Goal: Book appointment/travel/reservation

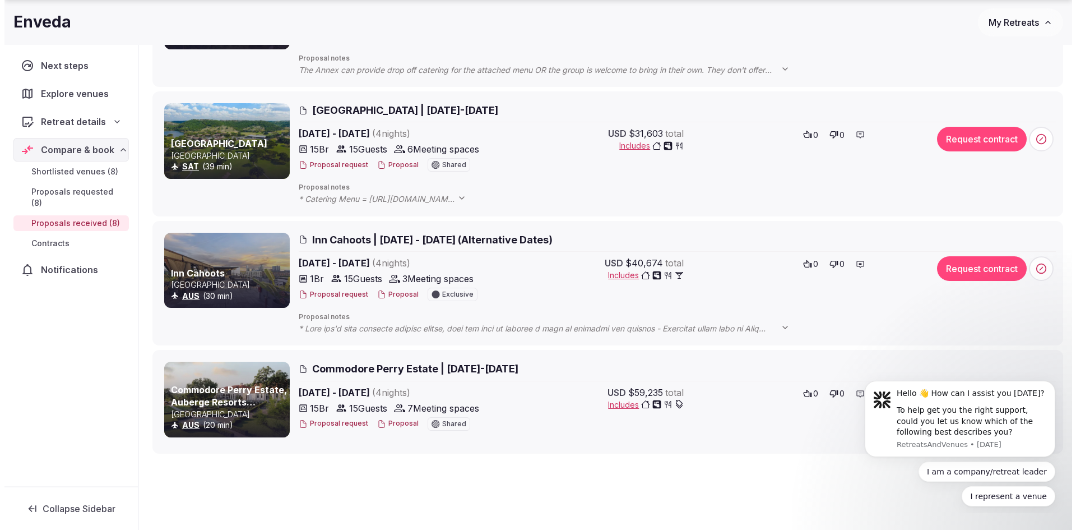
scroll to position [785, 0]
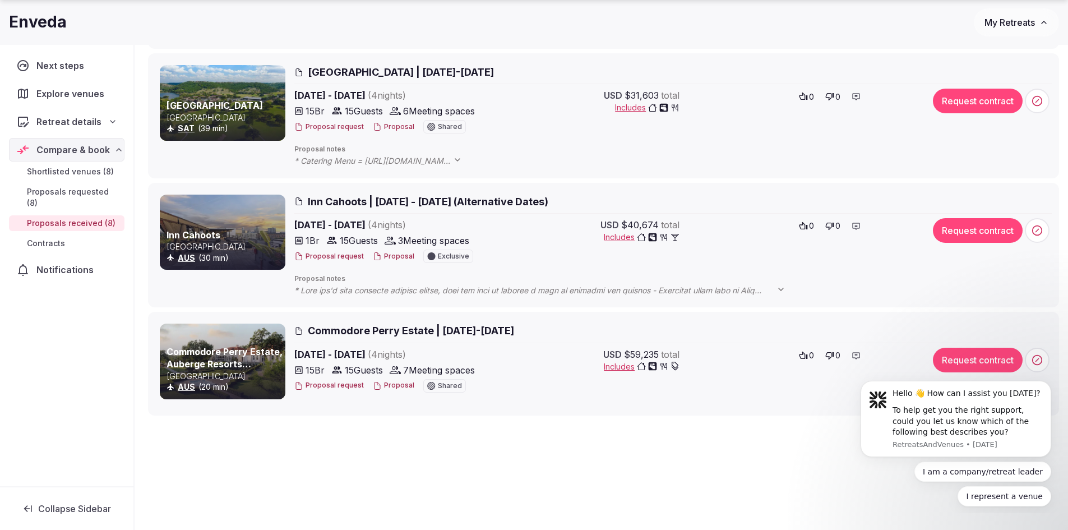
click at [390, 255] on button "Proposal" at bounding box center [393, 257] width 41 height 10
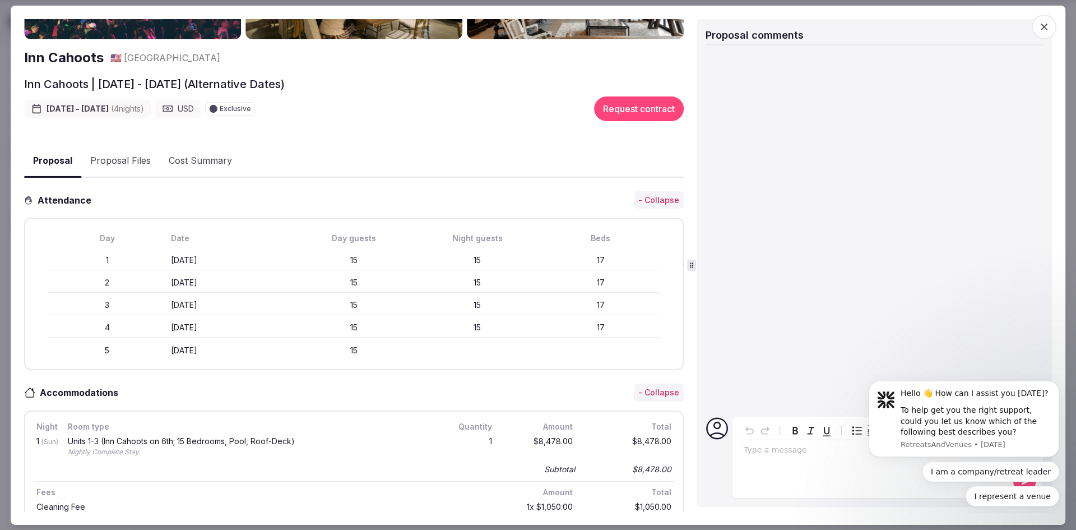
scroll to position [0, 0]
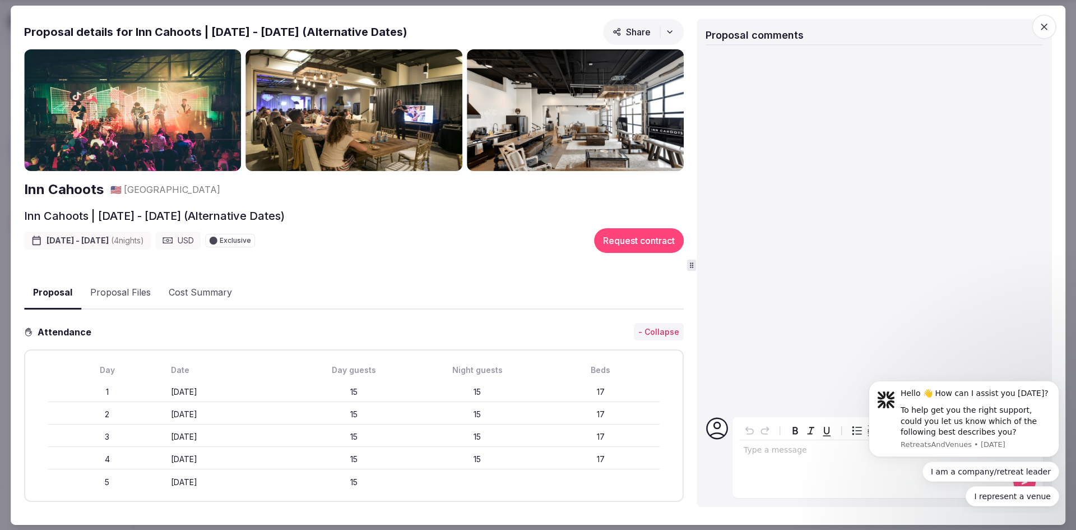
click at [1044, 30] on icon "button" at bounding box center [1044, 26] width 11 height 11
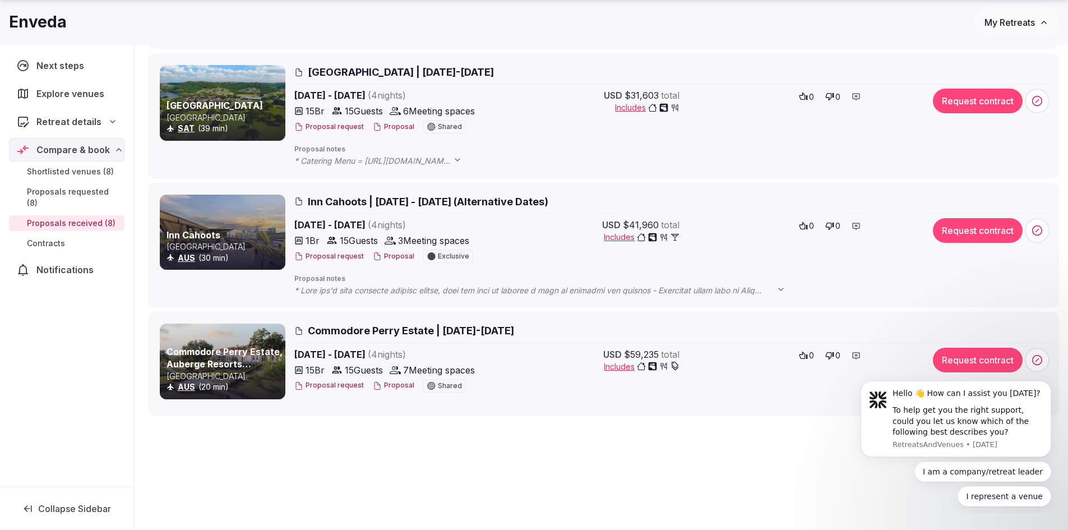
click at [387, 127] on button "Proposal" at bounding box center [393, 127] width 41 height 10
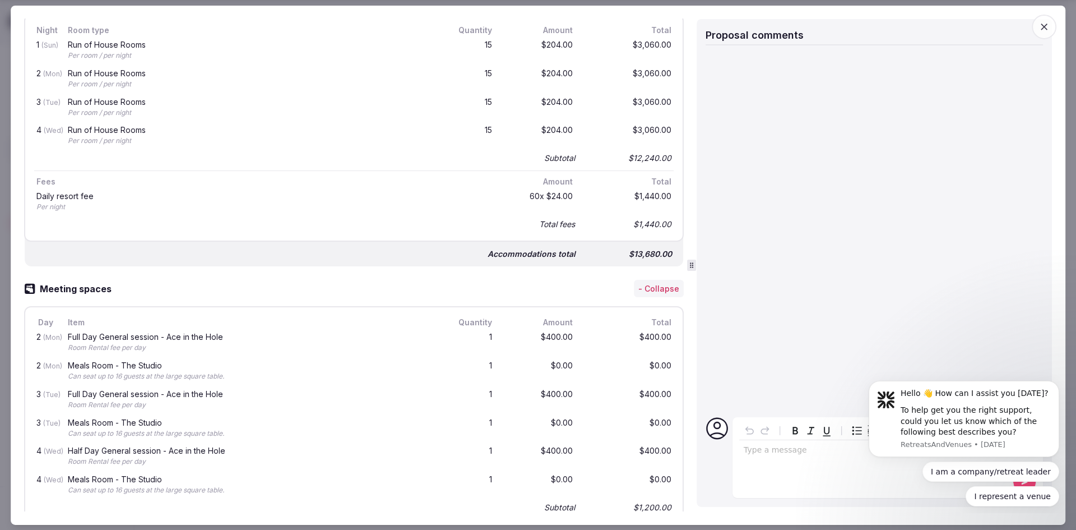
scroll to position [280, 0]
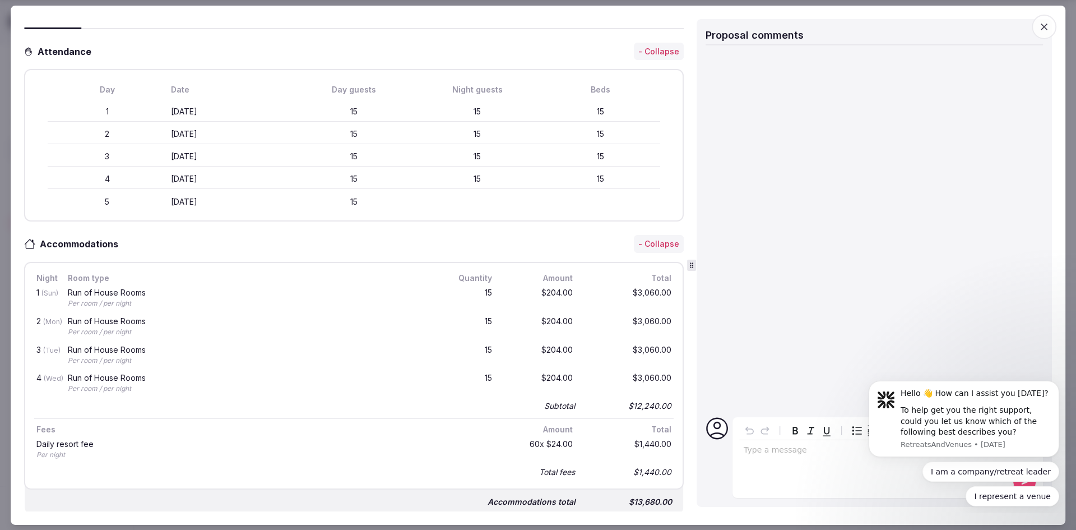
click at [1045, 23] on icon "button" at bounding box center [1044, 26] width 11 height 11
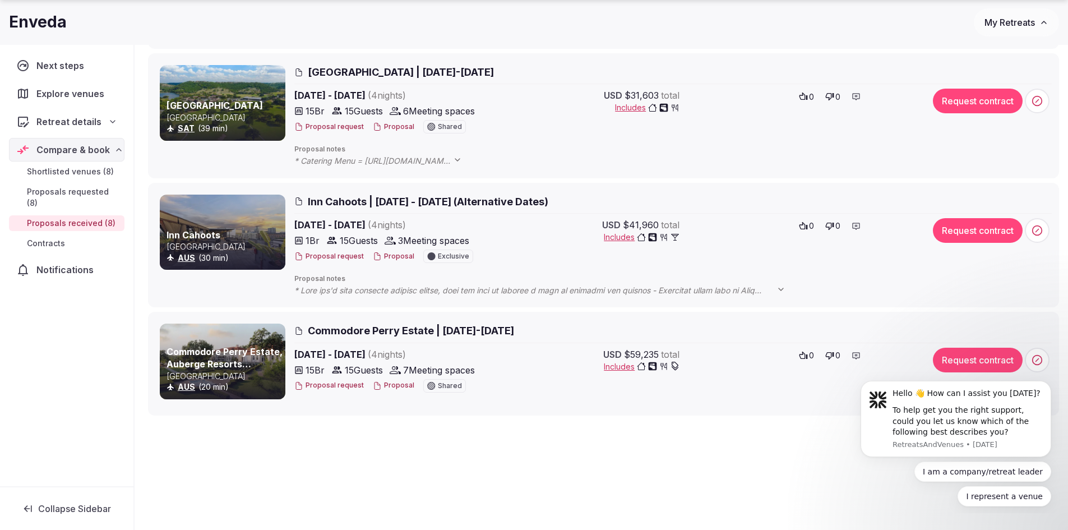
click at [390, 385] on button "Proposal" at bounding box center [393, 386] width 41 height 10
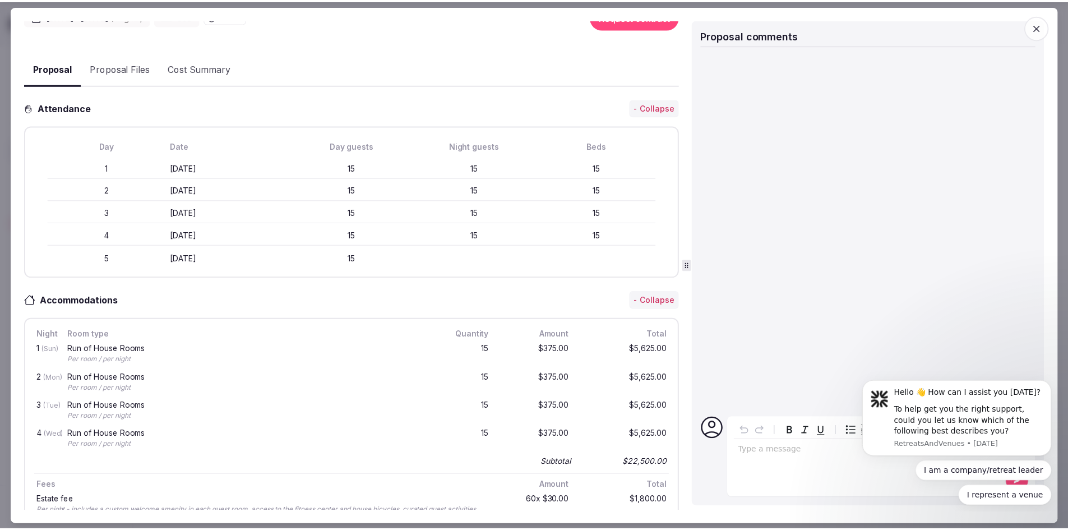
scroll to position [0, 0]
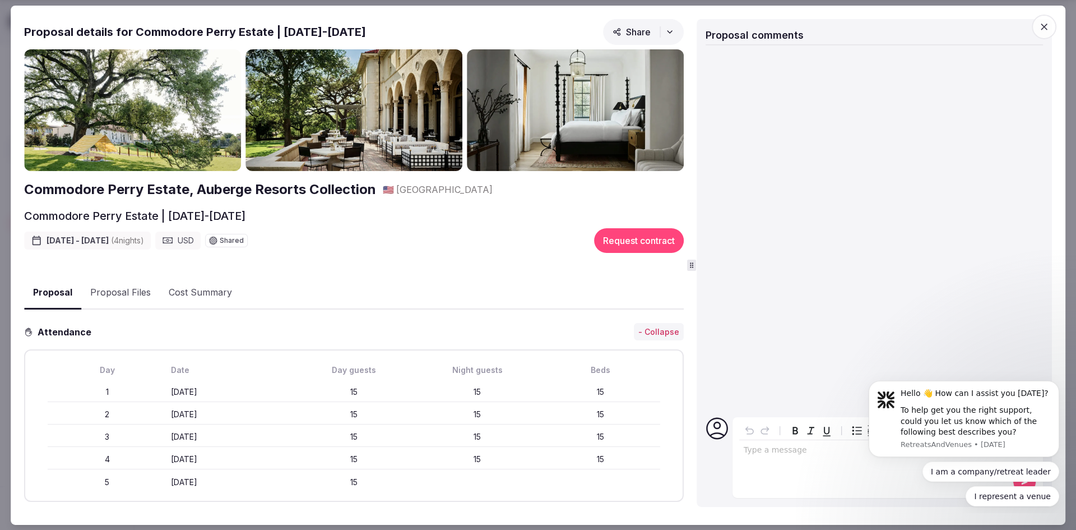
click at [1047, 27] on icon "button" at bounding box center [1044, 26] width 11 height 11
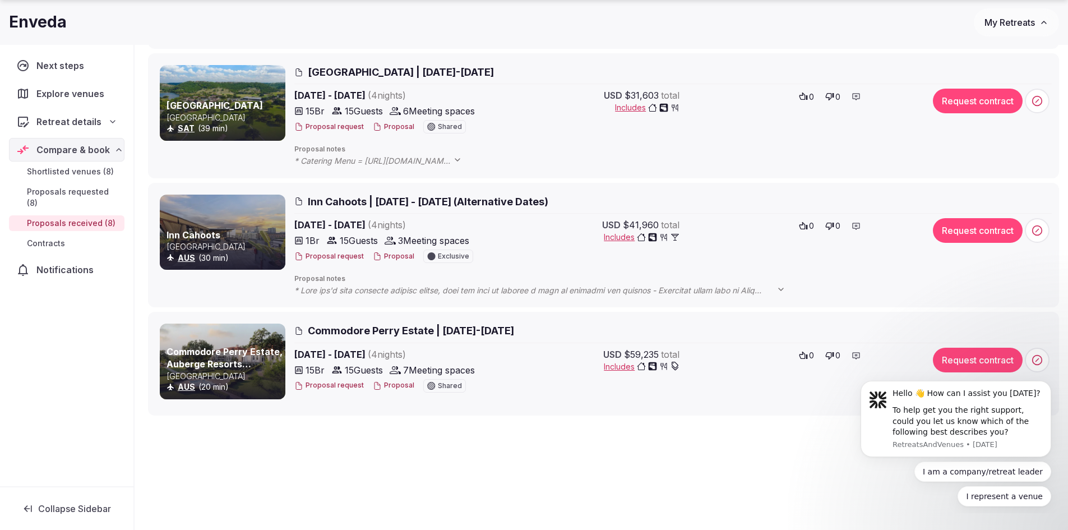
click at [776, 405] on div "Commodore Perry Estate, Auberge Resorts Collection [GEOGRAPHIC_DATA] [GEOGRAPHI…" at bounding box center [603, 363] width 901 height 84
click at [1027, 326] on h2 "Commodore Perry Estate | [DATE]-[DATE]" at bounding box center [672, 330] width 757 height 14
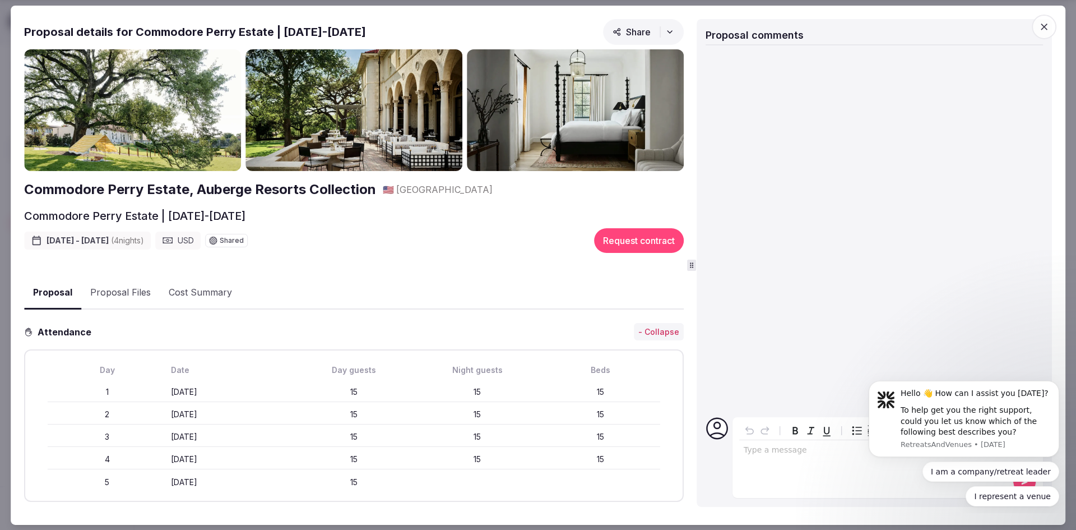
click at [1049, 24] on icon "button" at bounding box center [1044, 26] width 11 height 11
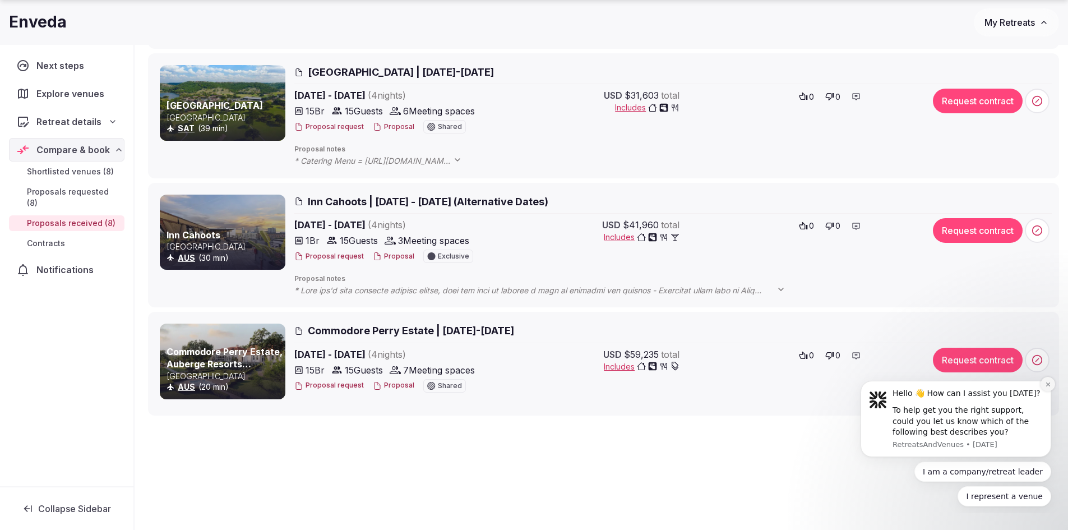
click at [1049, 383] on icon "Dismiss notification" at bounding box center [1047, 384] width 4 height 4
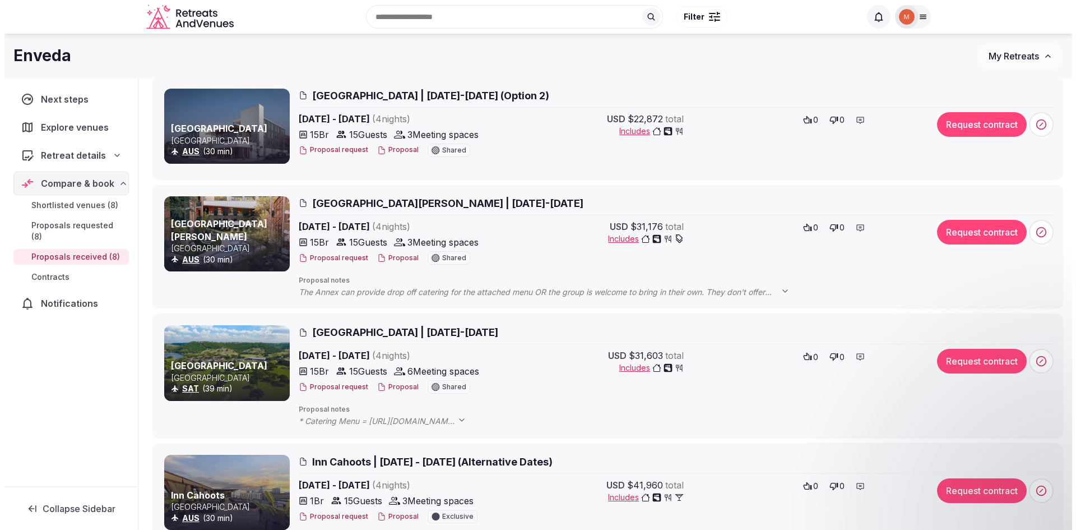
scroll to position [504, 0]
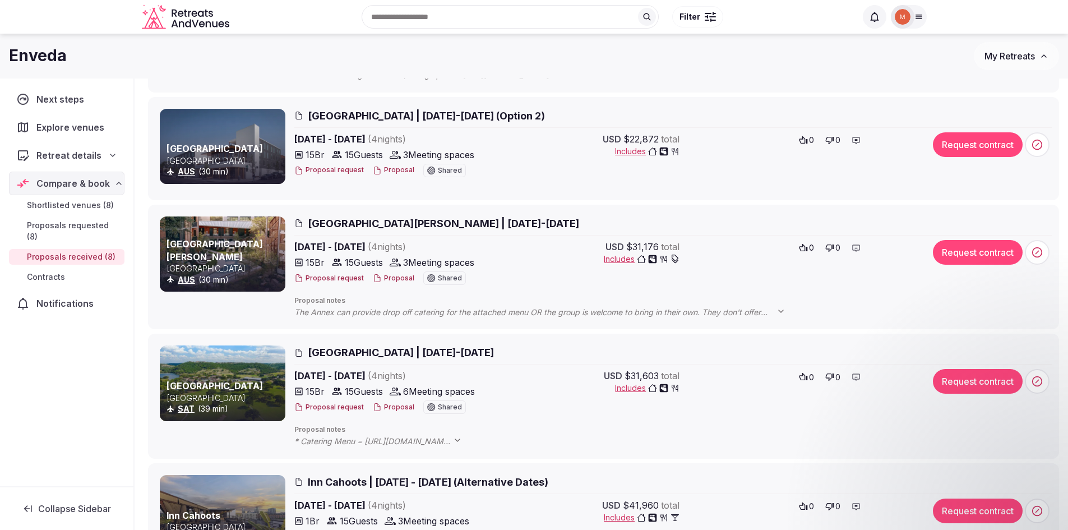
click at [395, 276] on button "Proposal" at bounding box center [393, 279] width 41 height 10
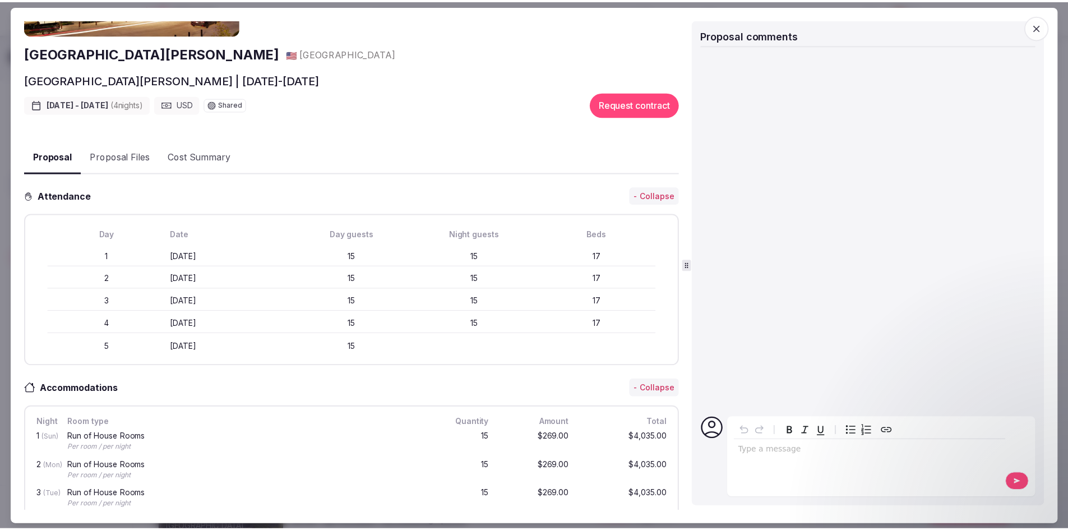
scroll to position [0, 0]
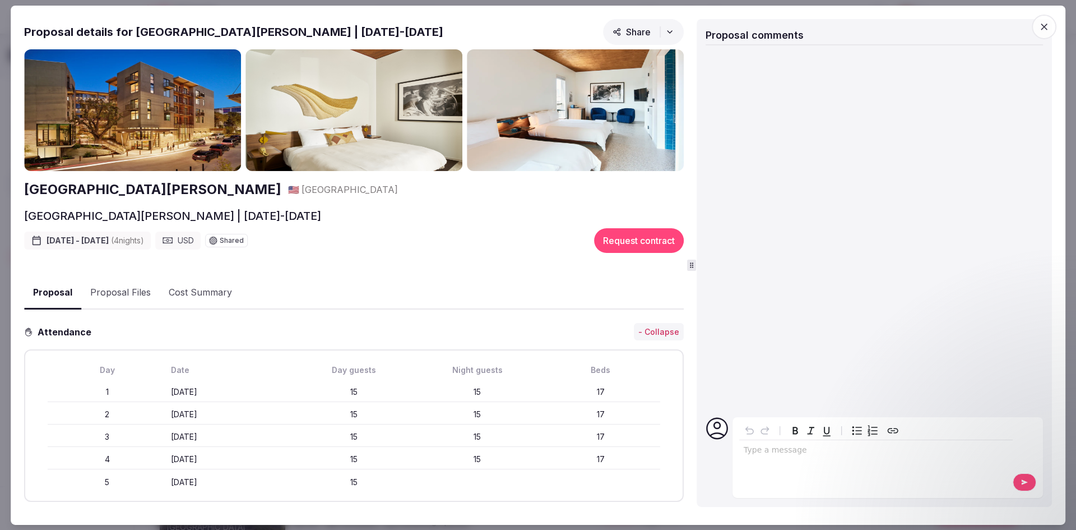
click at [1043, 29] on icon "button" at bounding box center [1044, 26] width 11 height 11
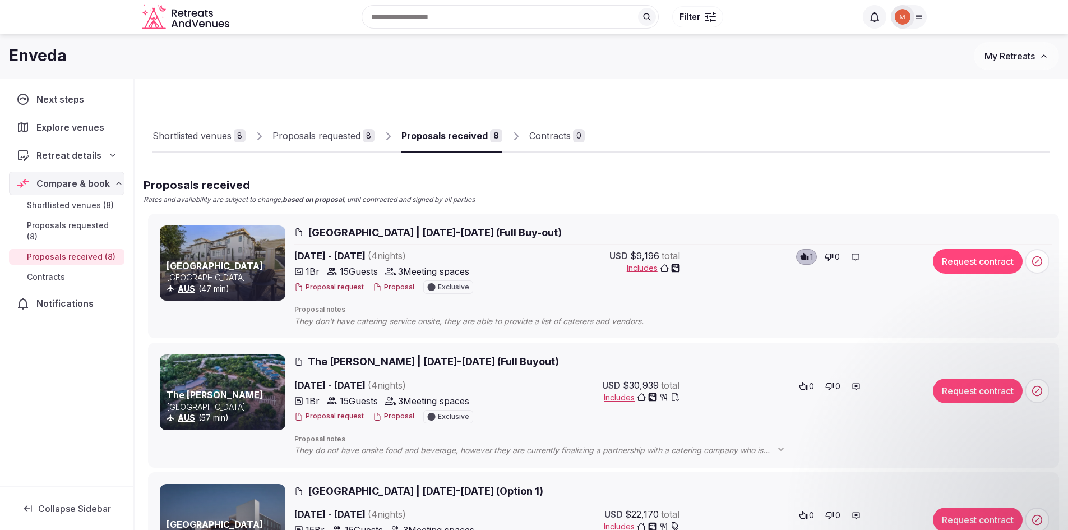
click at [203, 133] on div "Shortlisted venues" at bounding box center [191, 135] width 79 height 13
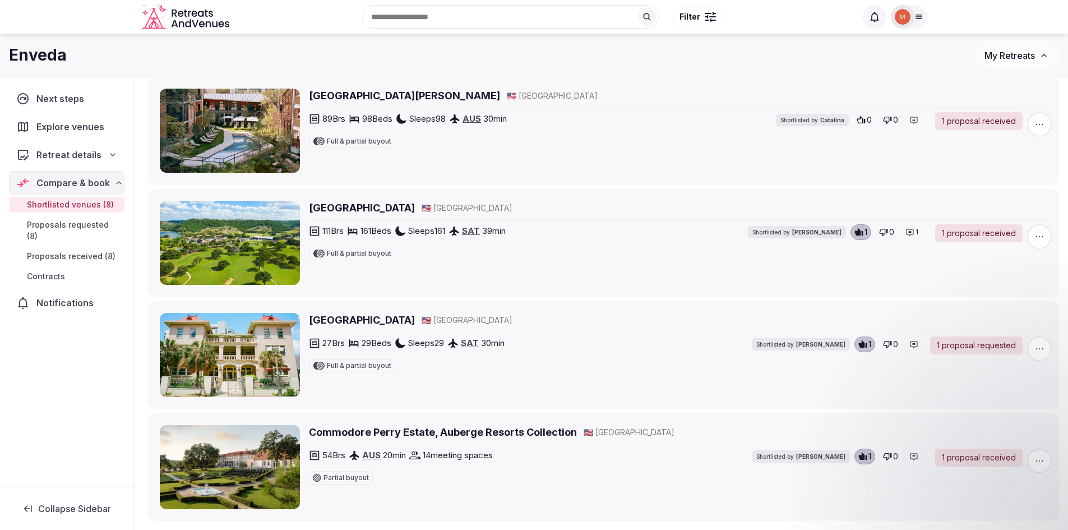
scroll to position [560, 0]
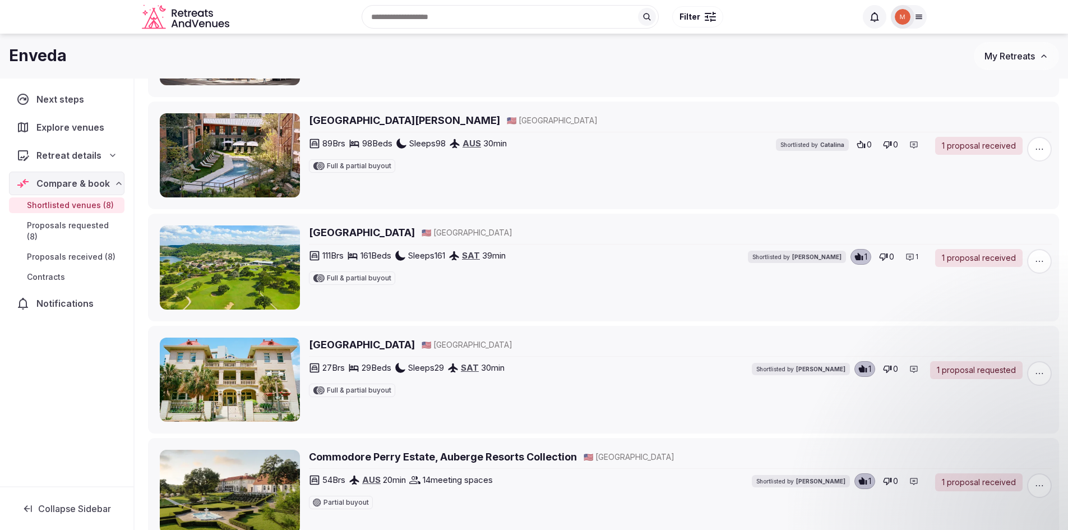
click at [339, 122] on h2 "[GEOGRAPHIC_DATA][PERSON_NAME]" at bounding box center [404, 120] width 191 height 14
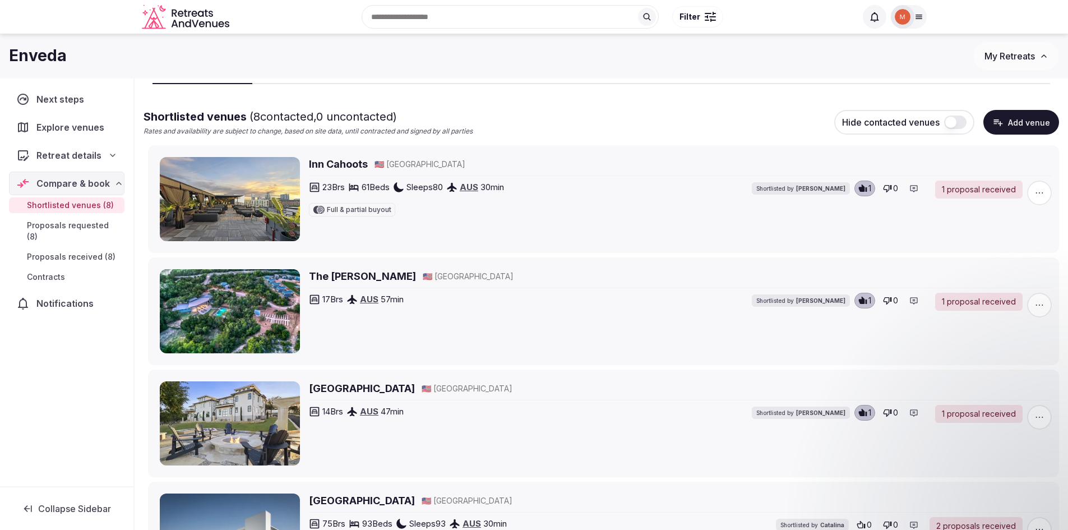
scroll to position [56, 0]
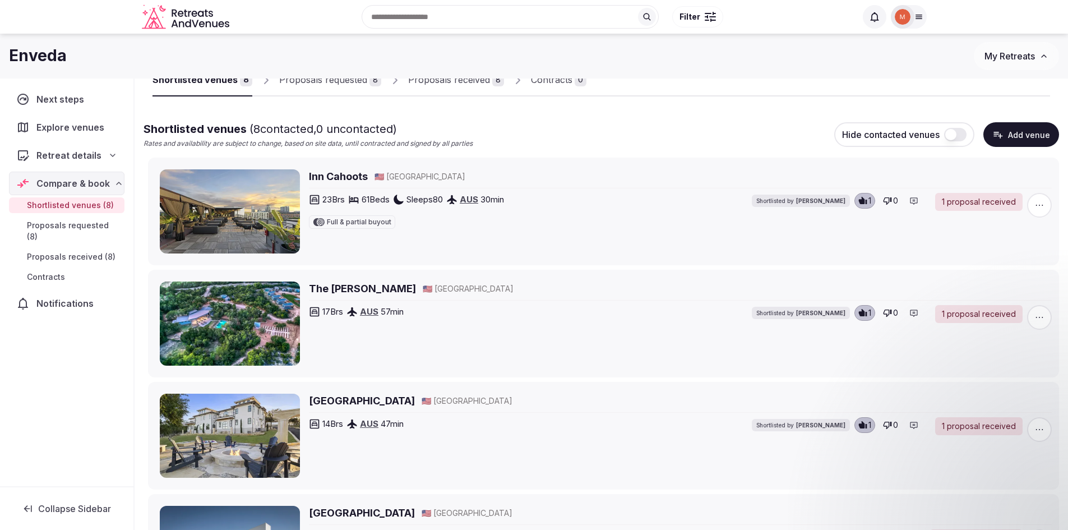
click at [54, 225] on span "Proposals requested (8)" at bounding box center [73, 231] width 93 height 22
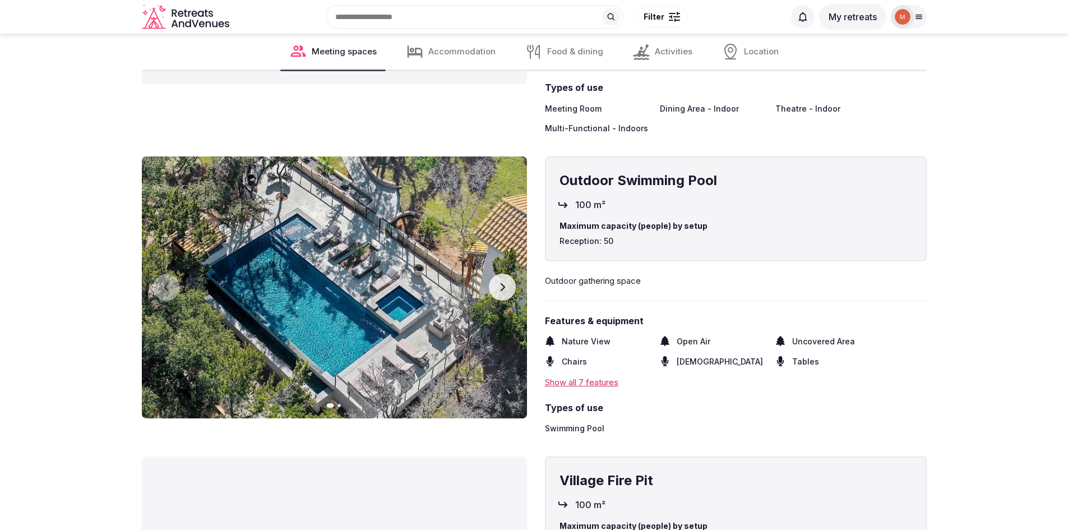
scroll to position [1457, 0]
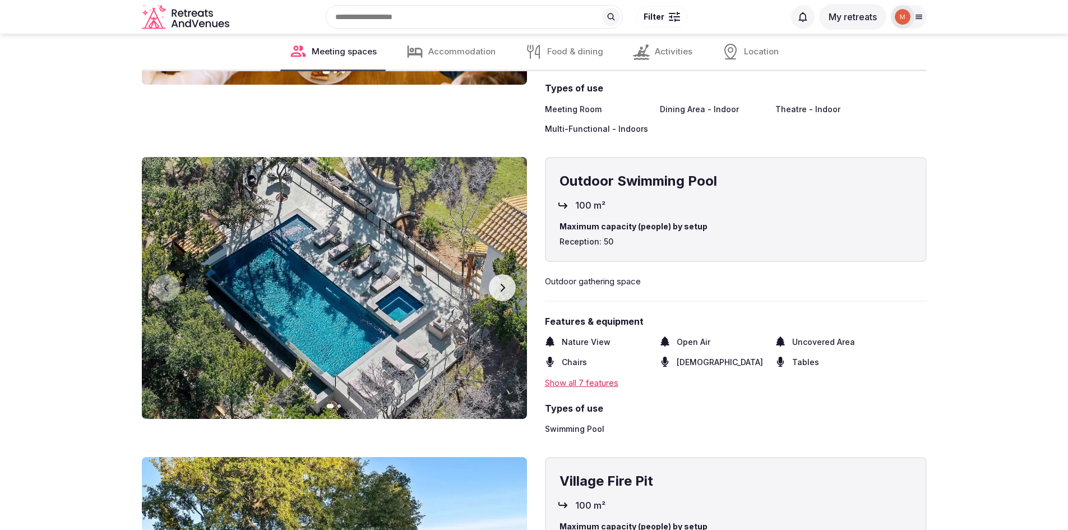
click at [502, 289] on icon "button" at bounding box center [502, 287] width 9 height 9
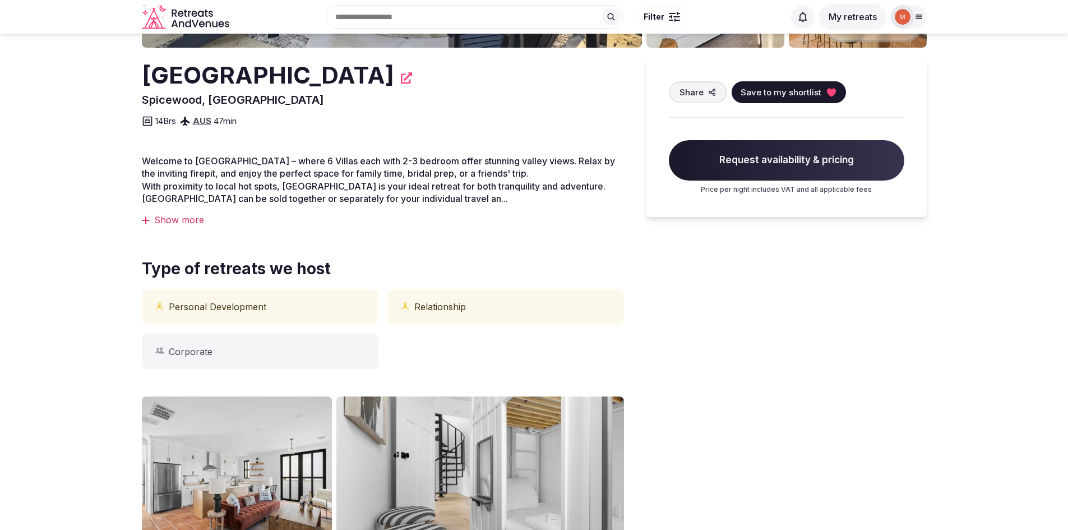
scroll to position [0, 0]
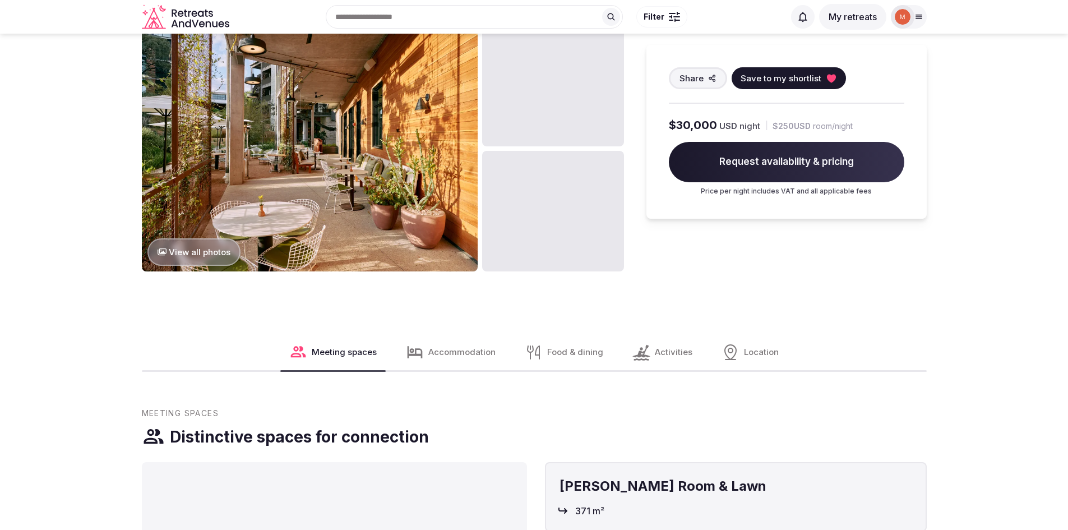
scroll to position [617, 0]
